Goal: Information Seeking & Learning: Learn about a topic

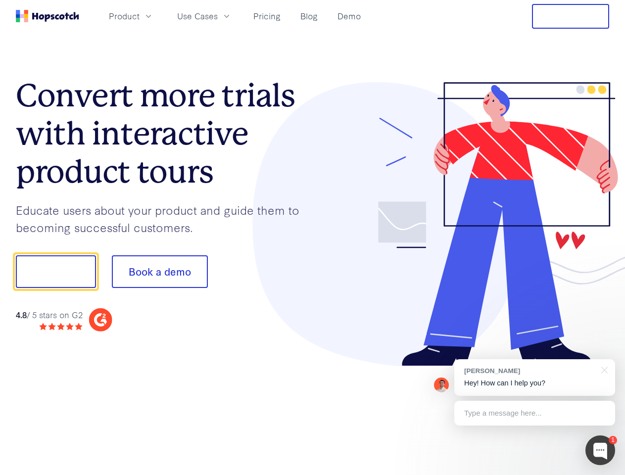
click at [313, 238] on div at bounding box center [461, 224] width 297 height 285
click at [140, 16] on span "Product" at bounding box center [124, 16] width 31 height 12
click at [218, 16] on span "Use Cases" at bounding box center [197, 16] width 41 height 12
click at [571, 16] on button "Free Trial" at bounding box center [570, 16] width 77 height 25
click at [55, 272] on button "Show me!" at bounding box center [56, 271] width 80 height 33
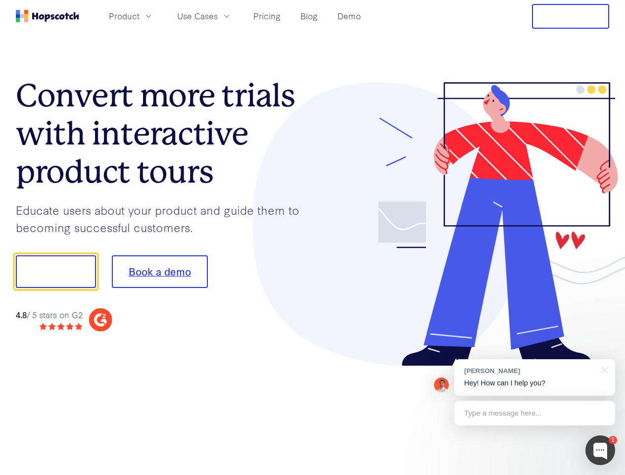
click at [159, 272] on button "Book a demo" at bounding box center [160, 271] width 96 height 33
click at [601, 451] on div at bounding box center [601, 451] width 30 height 30
click at [535, 378] on div "[PERSON_NAME] Hey! How can I help you?" at bounding box center [535, 377] width 161 height 37
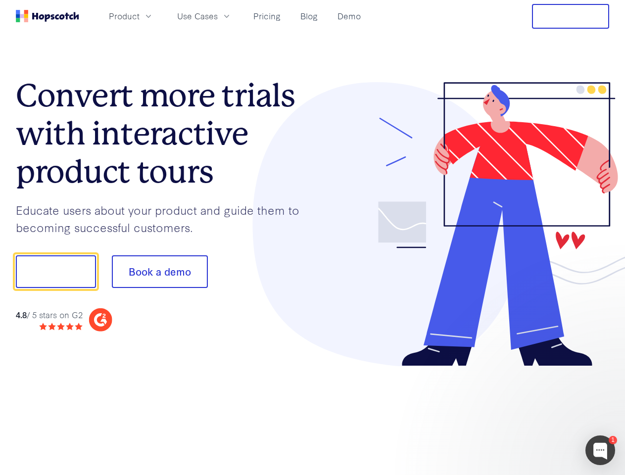
click at [603, 369] on div at bounding box center [523, 337] width 186 height 198
click at [535, 413] on div at bounding box center [523, 337] width 186 height 198
